Goal: Task Accomplishment & Management: Manage account settings

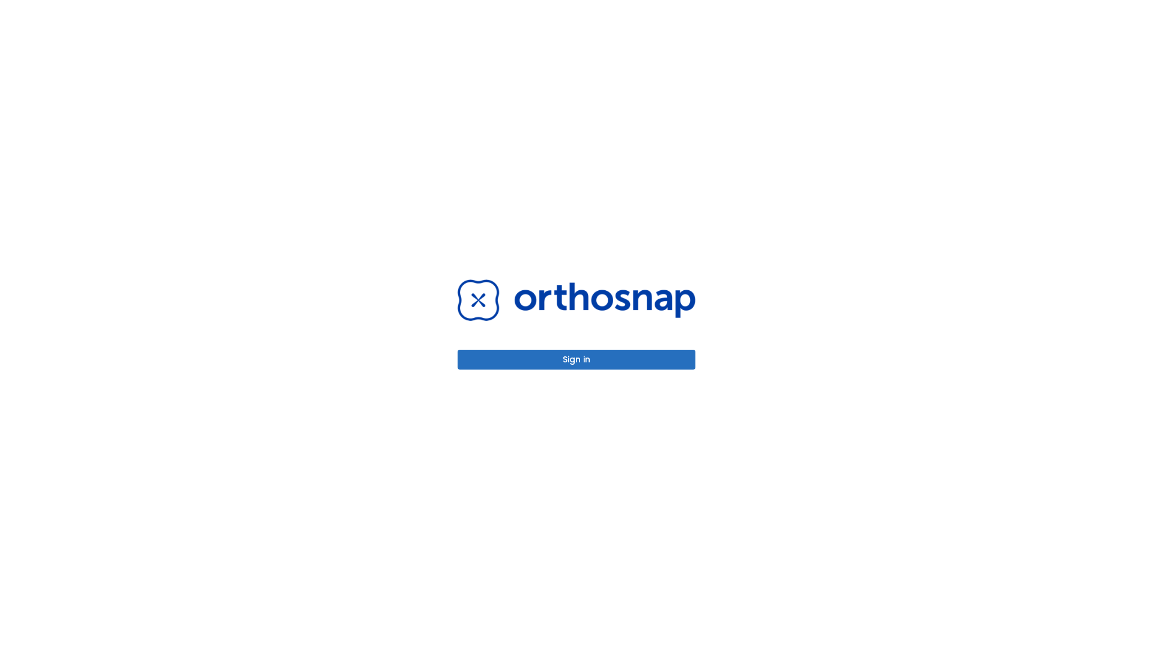
click at [577, 359] on button "Sign in" at bounding box center [577, 360] width 238 height 20
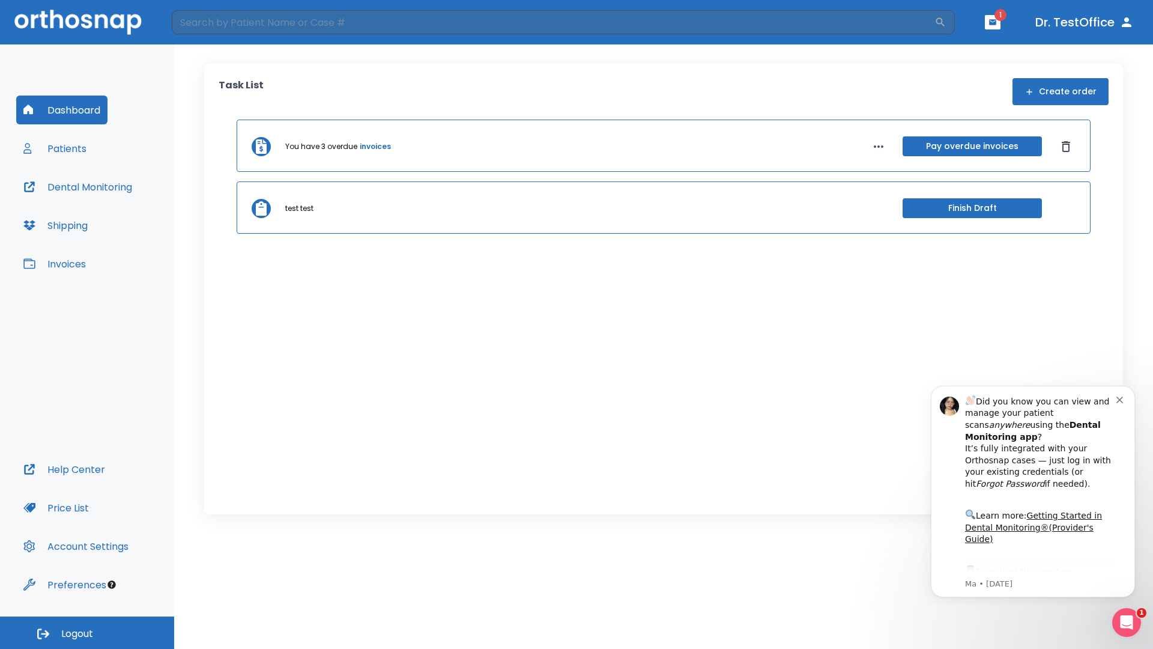
click at [87, 632] on span "Logout" at bounding box center [77, 633] width 32 height 13
